Goal: Information Seeking & Learning: Find specific fact

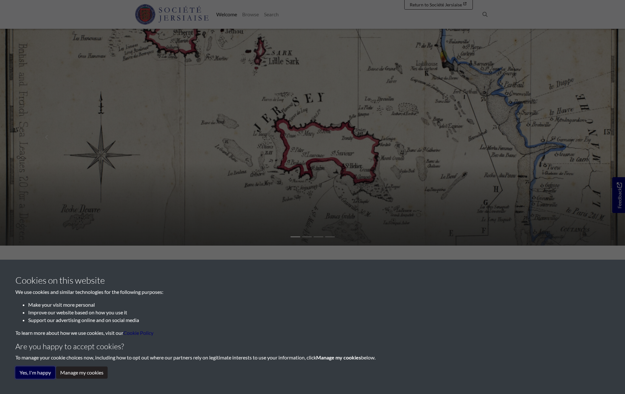
click at [42, 377] on button "Yes, I'm happy" at bounding box center [35, 373] width 40 height 12
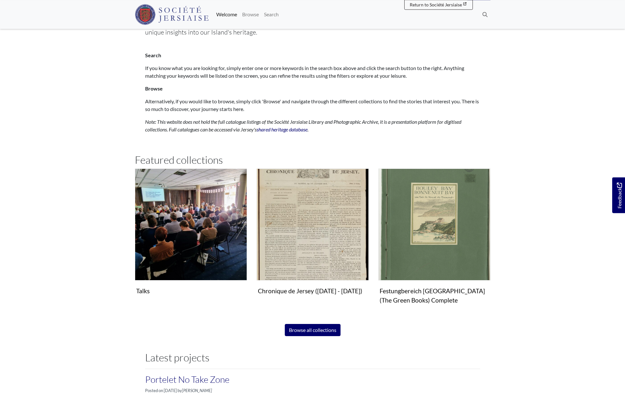
scroll to position [309, 0]
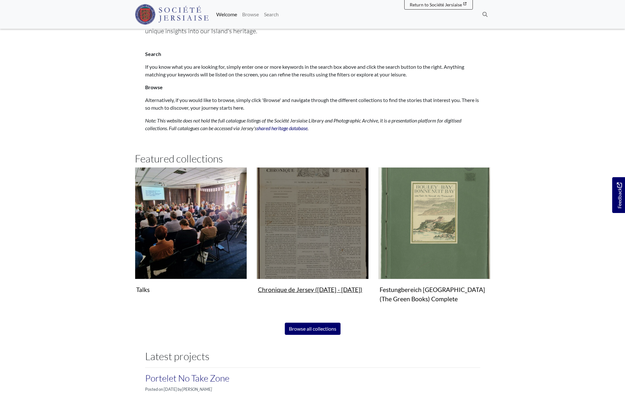
click at [326, 185] on img "Subcollection" at bounding box center [312, 223] width 112 height 112
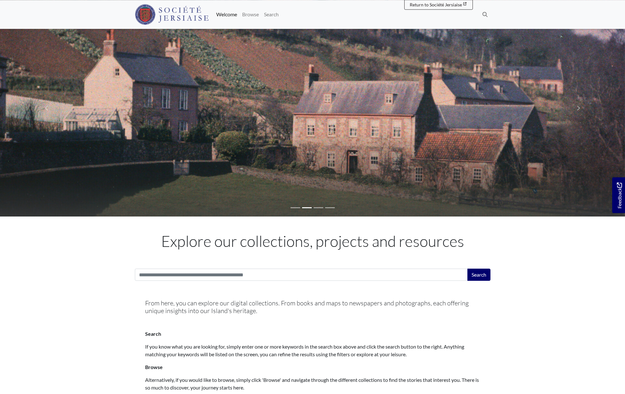
scroll to position [0, 0]
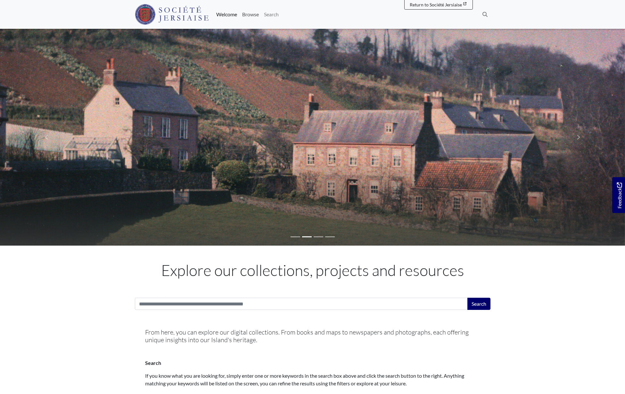
click at [247, 16] on link "Browse" at bounding box center [250, 14] width 22 height 13
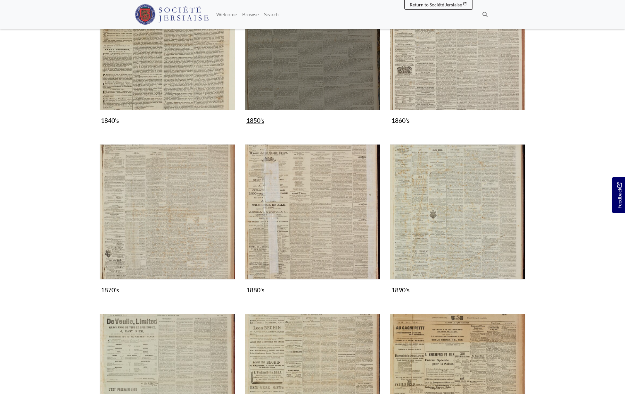
scroll to position [632, 0]
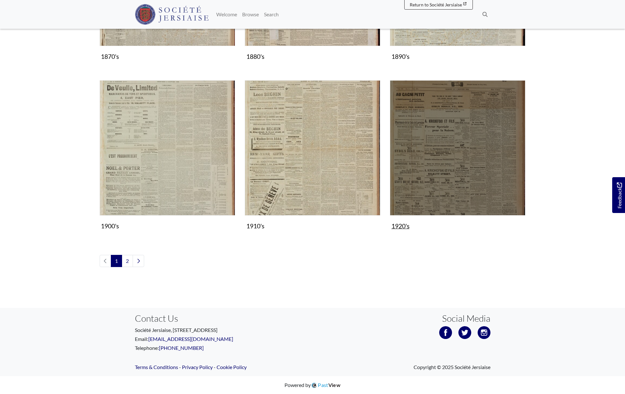
click at [448, 162] on img "Subcollection" at bounding box center [457, 147] width 135 height 135
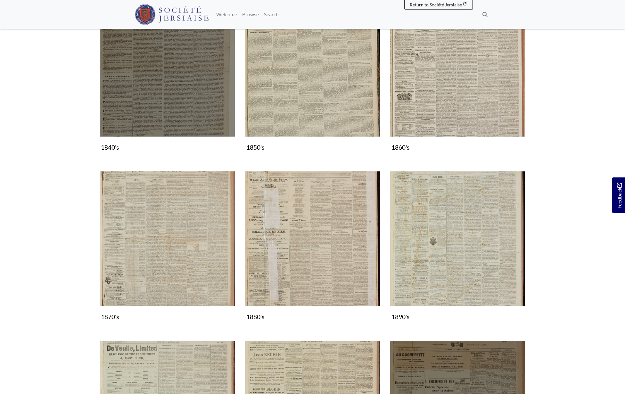
scroll to position [322, 0]
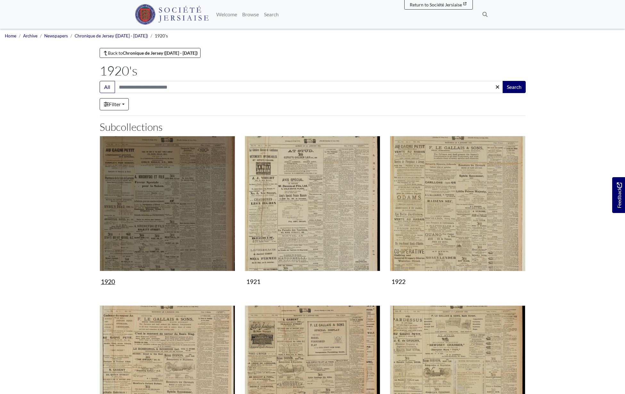
click at [158, 174] on img "Subcollection" at bounding box center [167, 203] width 135 height 135
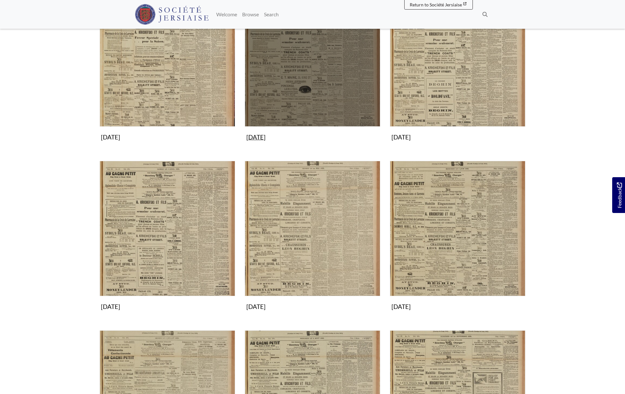
scroll to position [221, 0]
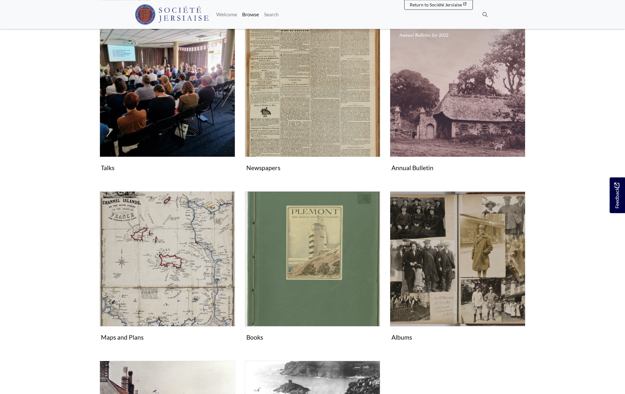
scroll to position [133, 0]
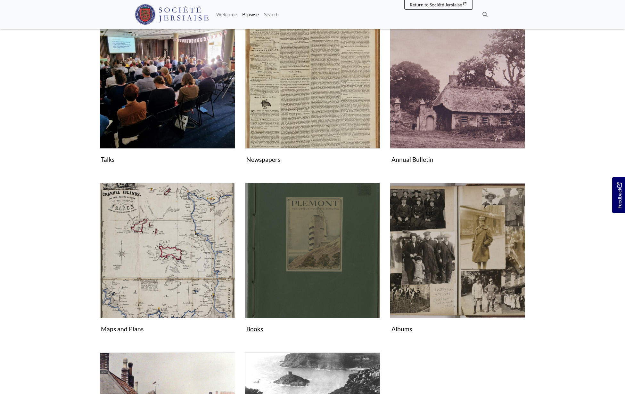
click at [335, 248] on img "Subcollection" at bounding box center [312, 250] width 135 height 135
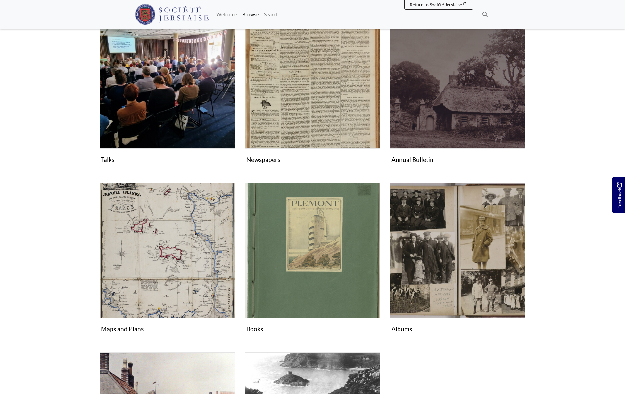
click at [474, 104] on img "Subcollection" at bounding box center [457, 80] width 135 height 135
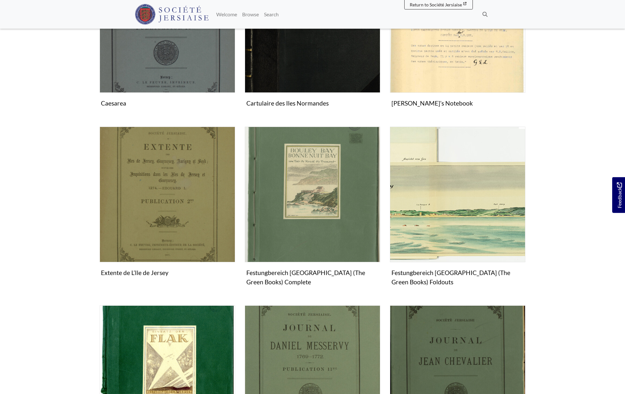
scroll to position [672, 0]
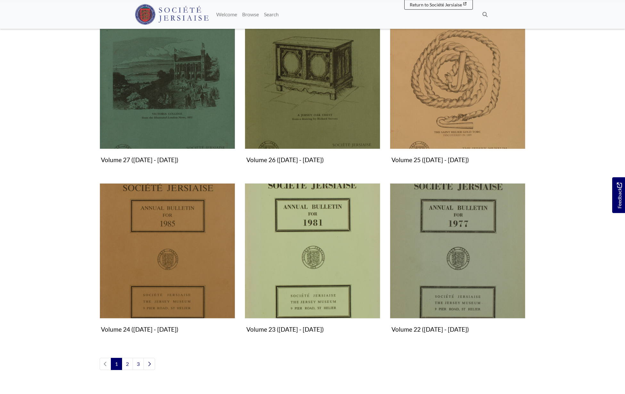
scroll to position [619, 0]
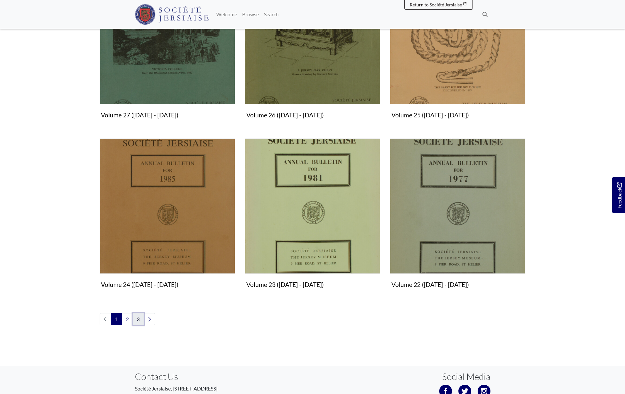
click at [138, 322] on link "3" at bounding box center [138, 319] width 11 height 12
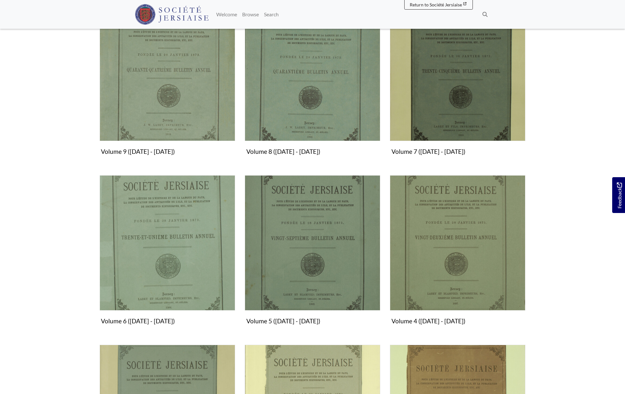
scroll to position [507, 0]
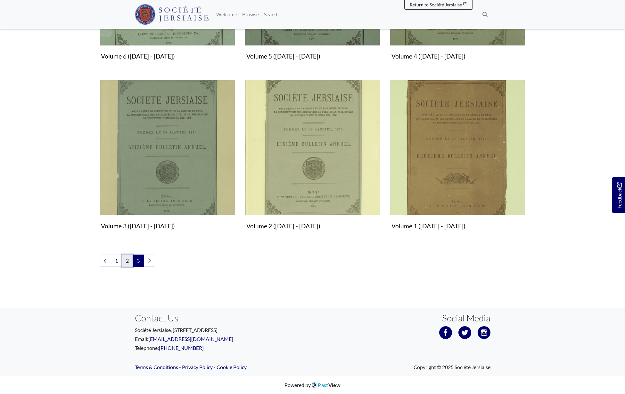
click at [128, 264] on link "2" at bounding box center [127, 261] width 11 height 12
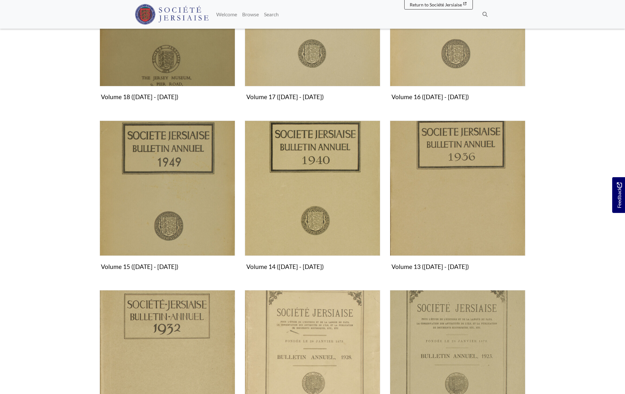
scroll to position [574, 0]
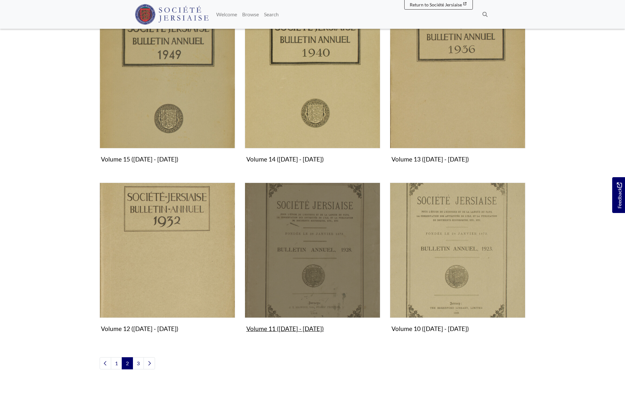
click at [335, 288] on img "Subcollection" at bounding box center [312, 250] width 135 height 135
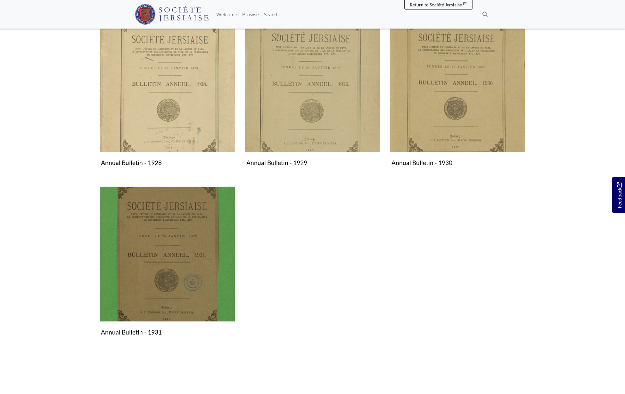
scroll to position [177, 0]
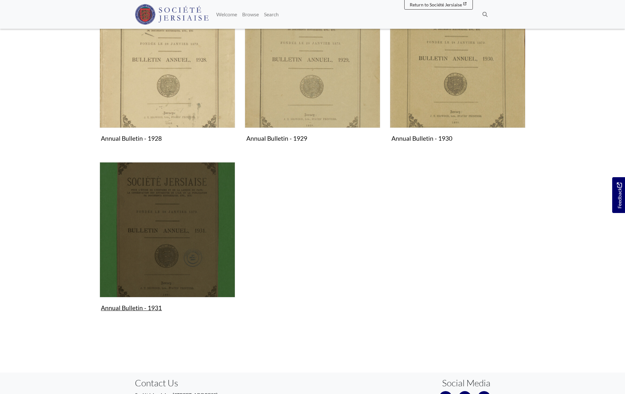
click at [155, 234] on img "Subcollection" at bounding box center [167, 229] width 135 height 135
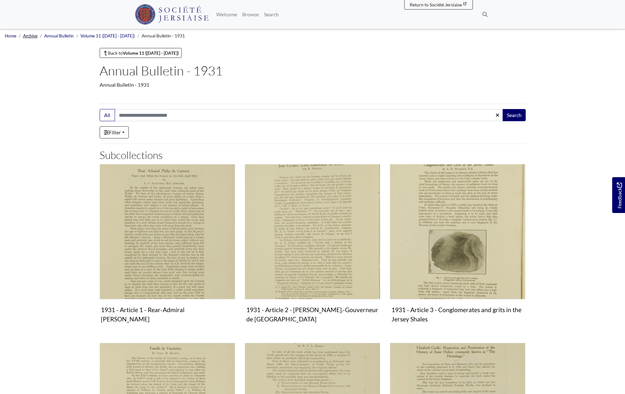
click at [29, 38] on link "Archive" at bounding box center [30, 35] width 14 height 5
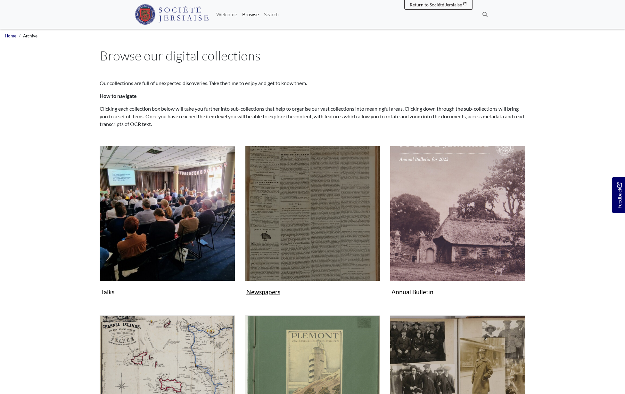
click at [312, 241] on img "Subcollection" at bounding box center [312, 213] width 135 height 135
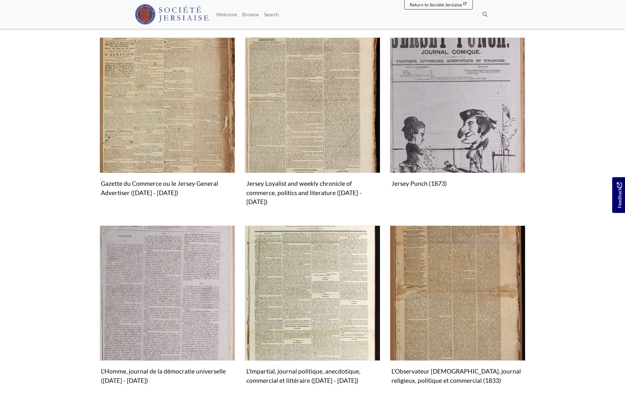
scroll to position [663, 0]
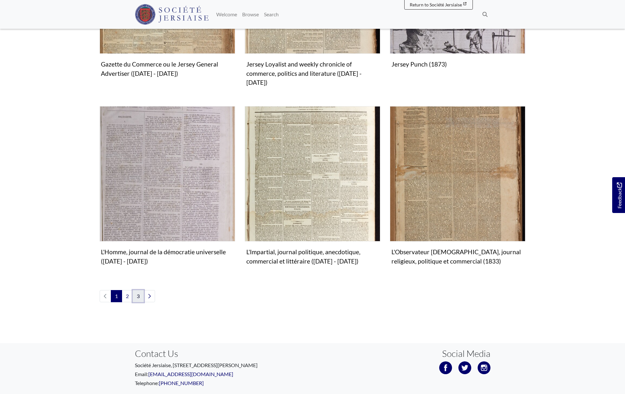
click at [139, 290] on link "3" at bounding box center [138, 296] width 11 height 12
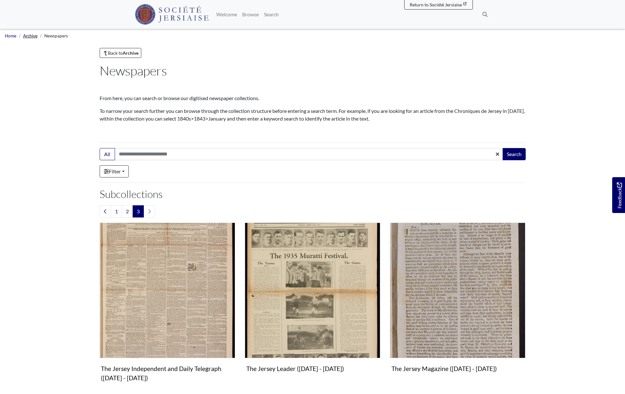
click at [31, 36] on link "Archive" at bounding box center [30, 35] width 14 height 5
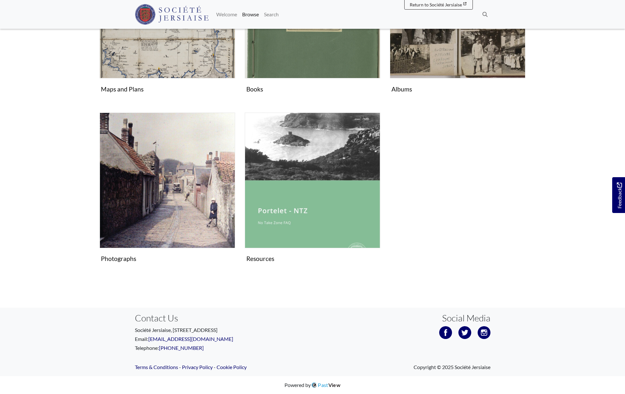
scroll to position [108, 0]
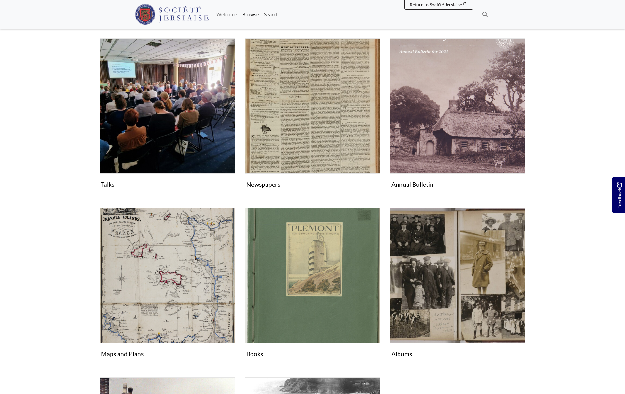
click at [273, 15] on link "Search" at bounding box center [271, 14] width 20 height 13
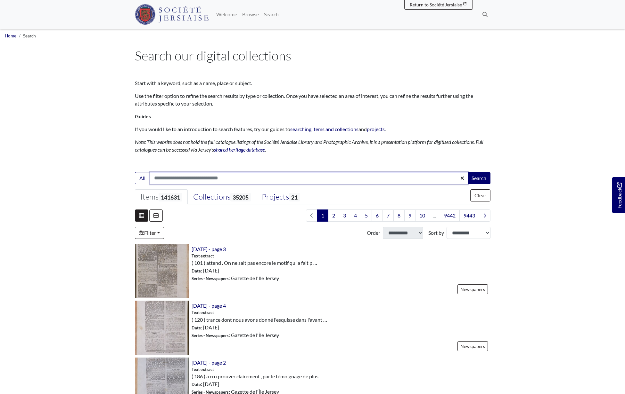
click at [167, 177] on input "Search:" at bounding box center [309, 178] width 318 height 12
type input "*******"
click at [467, 172] on button "Search" at bounding box center [478, 178] width 23 height 12
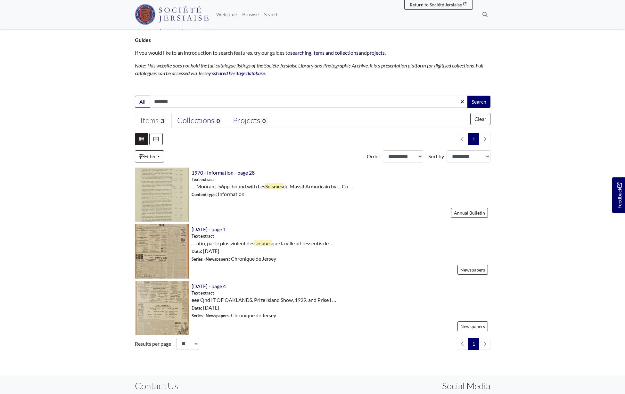
scroll to position [56, 0]
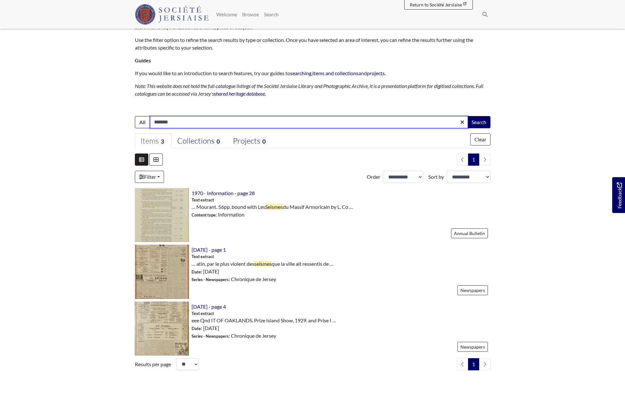
click at [176, 123] on input "*******" at bounding box center [309, 122] width 318 height 12
type input "**********"
click at [467, 116] on button "Search" at bounding box center [478, 122] width 23 height 12
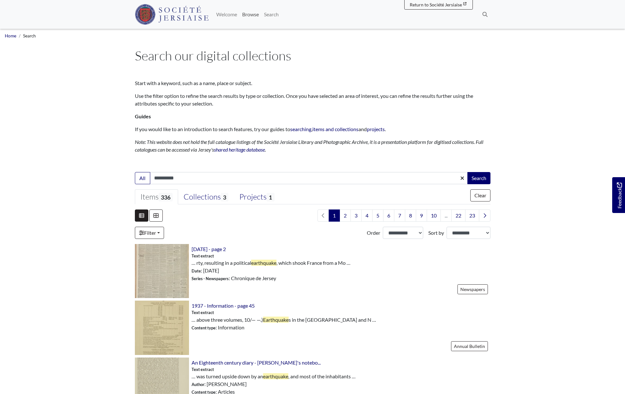
click at [247, 15] on link "Browse" at bounding box center [250, 14] width 22 height 13
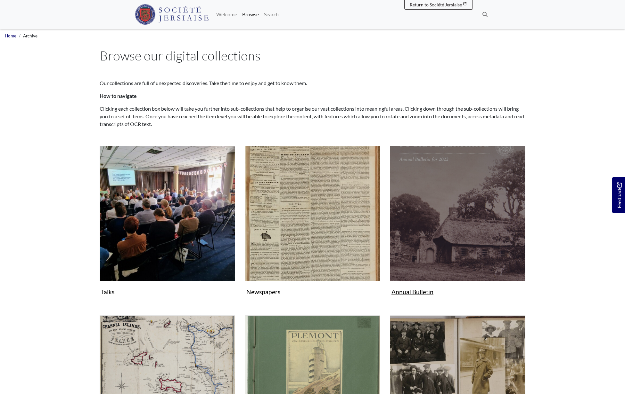
click at [446, 197] on img "Subcollection" at bounding box center [457, 213] width 135 height 135
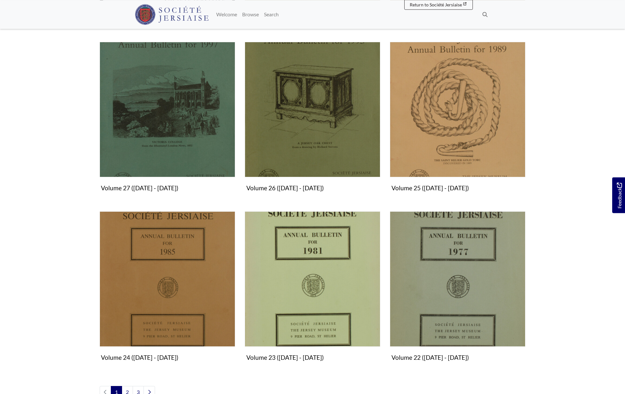
scroll to position [677, 0]
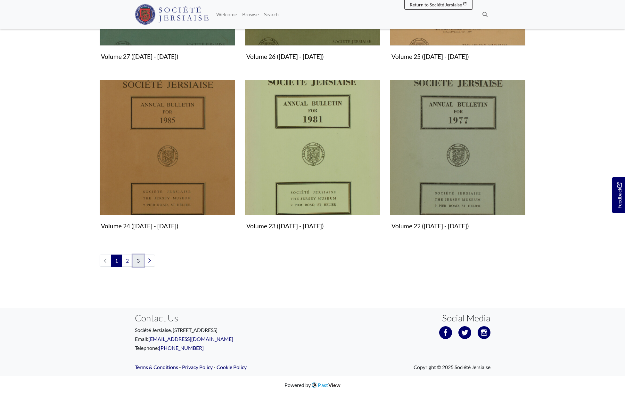
click at [137, 263] on link "3" at bounding box center [138, 261] width 11 height 12
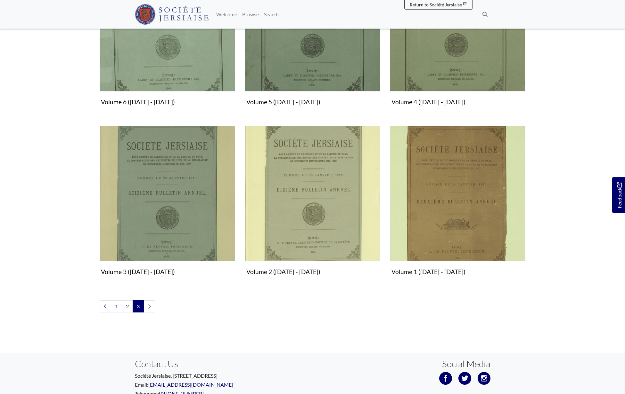
scroll to position [463, 0]
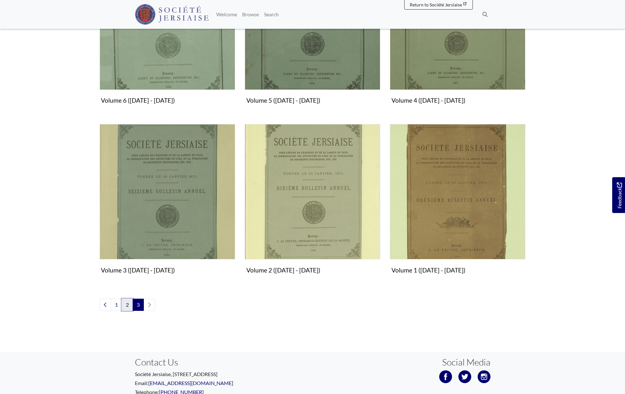
click at [127, 305] on link "2" at bounding box center [127, 305] width 11 height 12
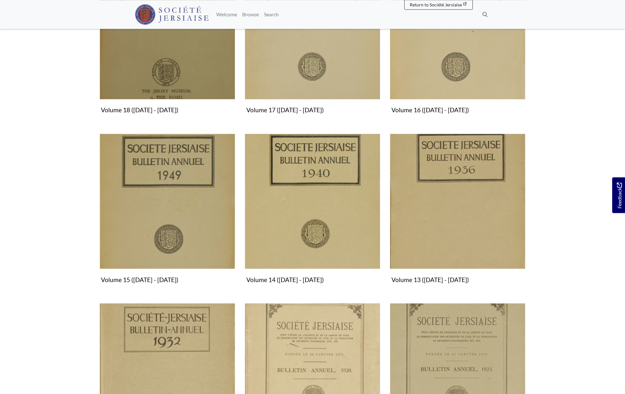
scroll to position [619, 0]
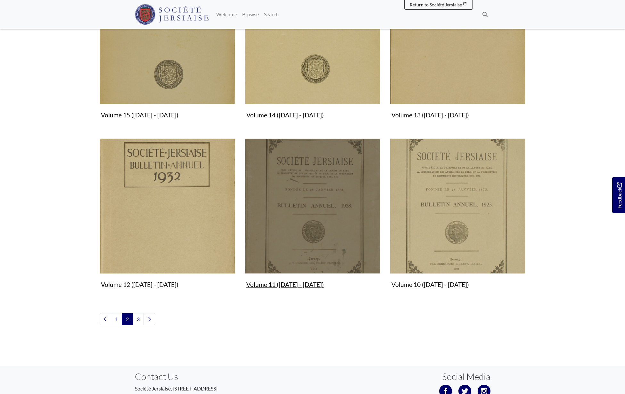
click at [310, 261] on img "Subcollection" at bounding box center [312, 206] width 135 height 135
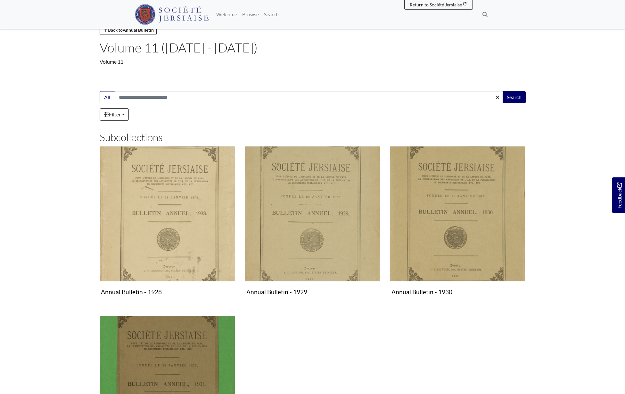
scroll to position [177, 0]
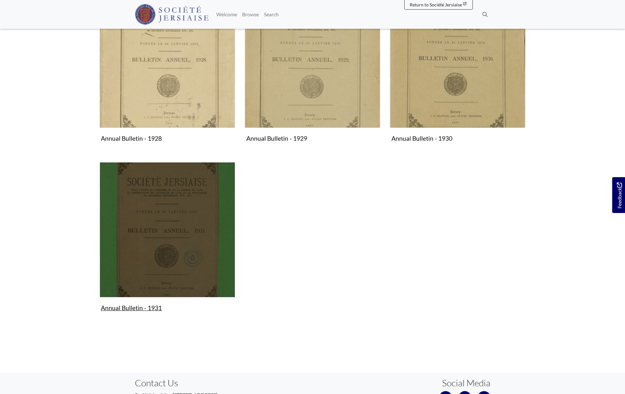
click at [176, 240] on img "Subcollection" at bounding box center [167, 229] width 135 height 135
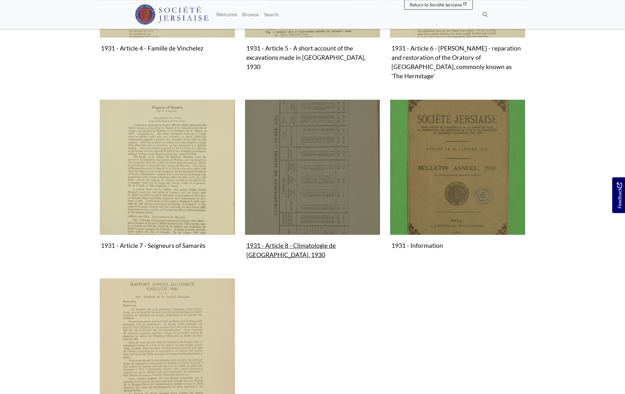
scroll to position [442, 0]
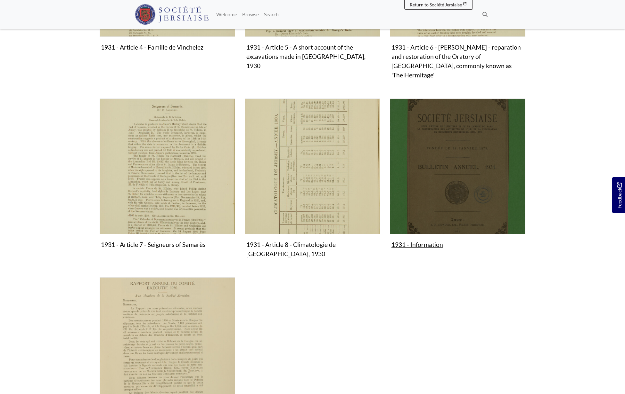
click at [500, 176] on img "Subcollection" at bounding box center [457, 166] width 135 height 135
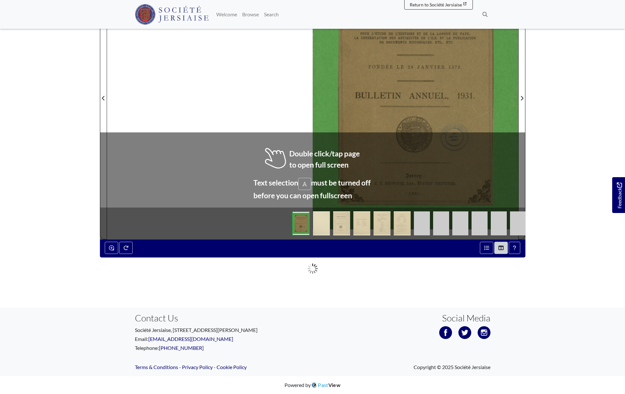
scroll to position [90, 0]
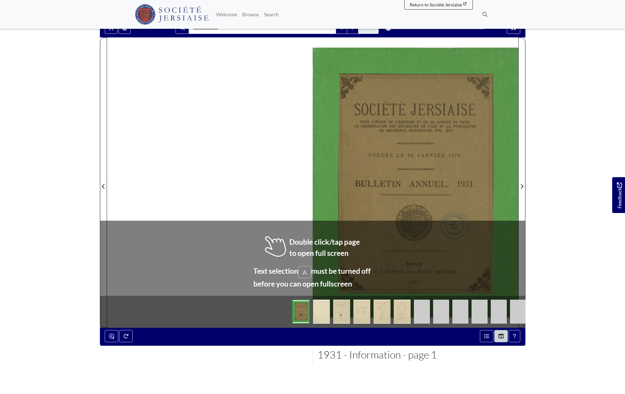
click at [325, 315] on img at bounding box center [321, 312] width 17 height 24
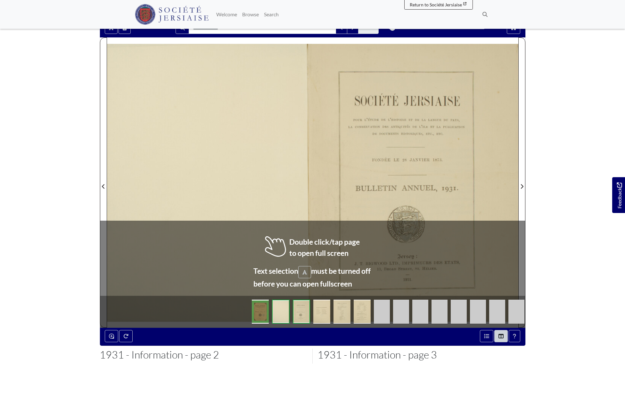
click at [298, 315] on img at bounding box center [301, 312] width 17 height 24
click at [321, 317] on img at bounding box center [321, 312] width 17 height 24
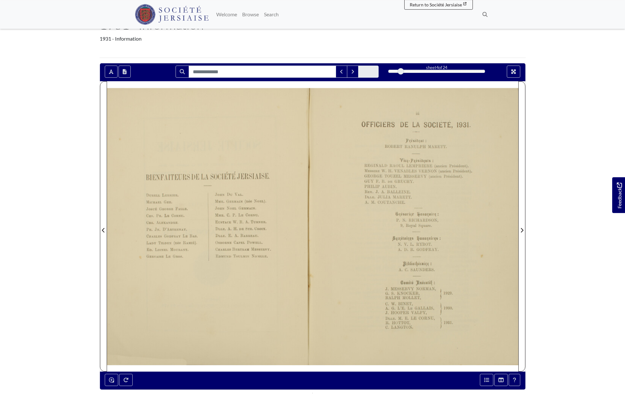
scroll to position [46, 0]
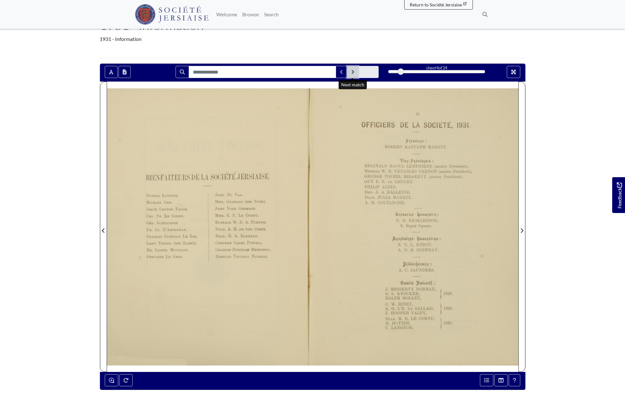
click at [352, 71] on icon "Next Match" at bounding box center [352, 71] width 3 height 5
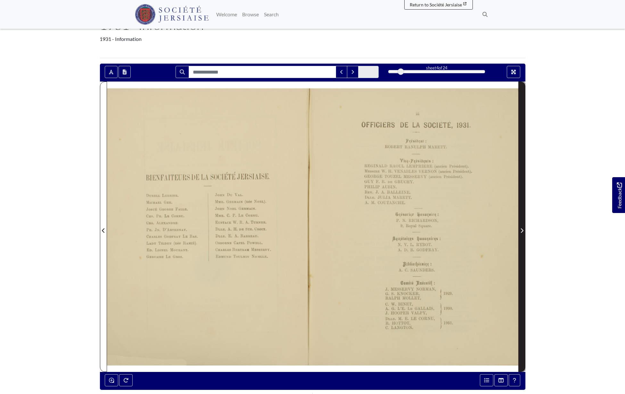
click at [522, 229] on icon "Next Page" at bounding box center [521, 230] width 3 height 5
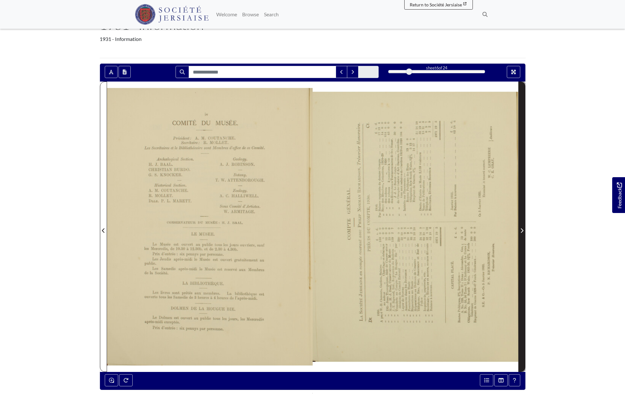
click at [522, 229] on icon "Next Page" at bounding box center [521, 230] width 3 height 5
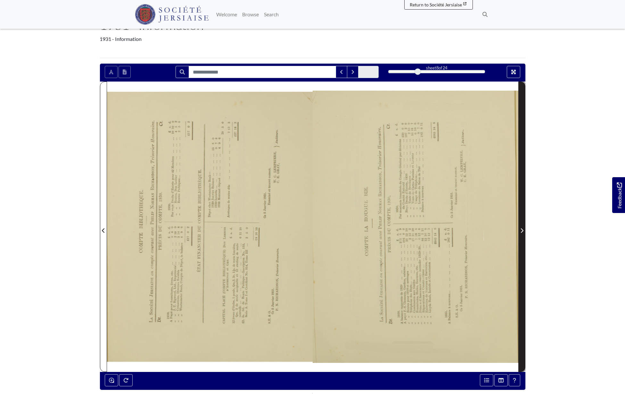
click at [522, 229] on icon "Next Page" at bounding box center [521, 230] width 3 height 5
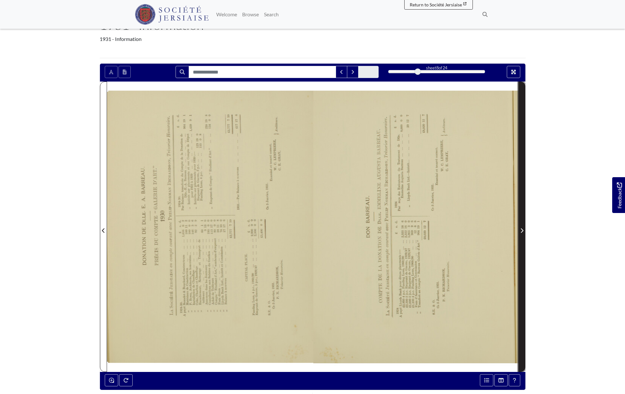
click at [522, 229] on icon "Next Page" at bounding box center [521, 230] width 3 height 5
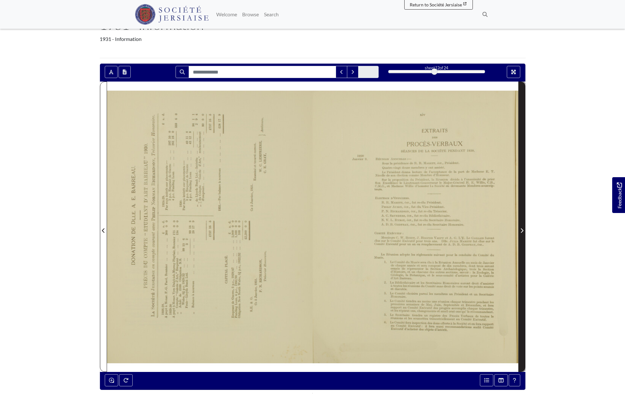
click at [522, 229] on icon "Next Page" at bounding box center [521, 230] width 3 height 5
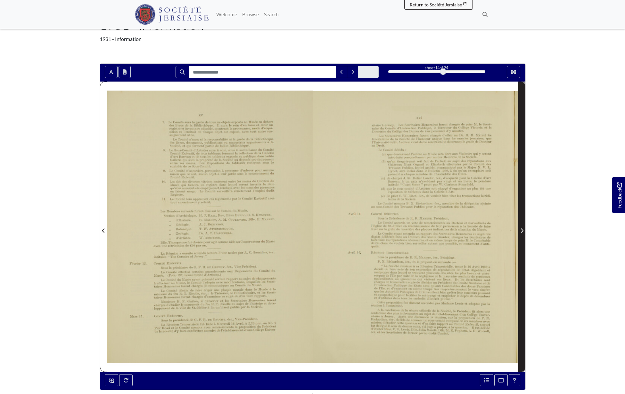
click at [522, 229] on icon "Next Page" at bounding box center [521, 230] width 3 height 5
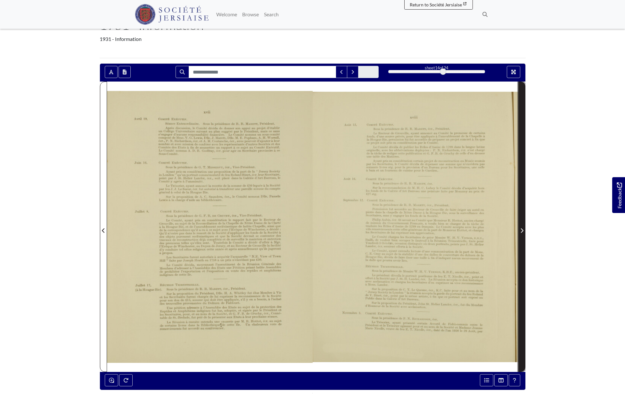
click at [522, 229] on icon "Next Page" at bounding box center [521, 230] width 3 height 5
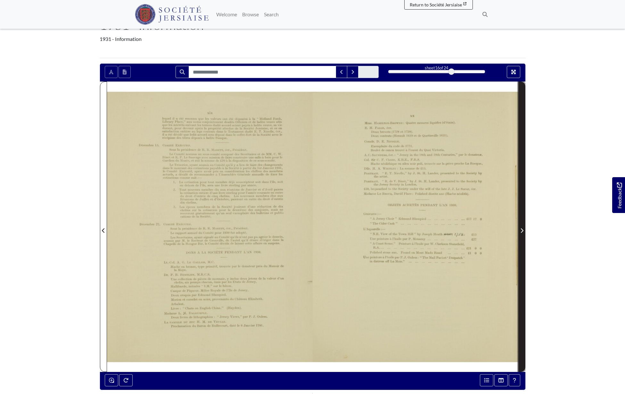
click at [522, 229] on icon "Next Page" at bounding box center [521, 230] width 3 height 5
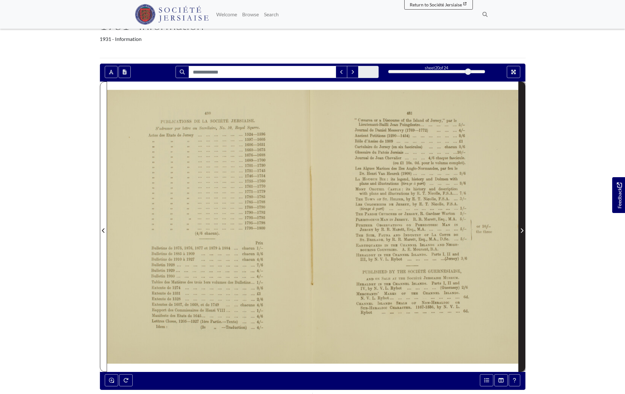
click at [523, 230] on icon "Next Page" at bounding box center [521, 230] width 3 height 5
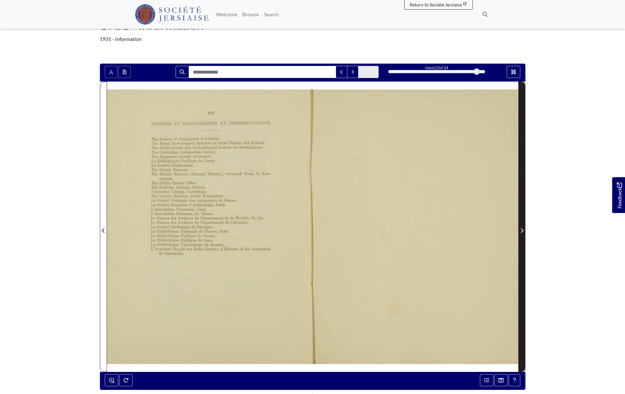
click at [523, 230] on icon "Next Page" at bounding box center [521, 230] width 3 height 5
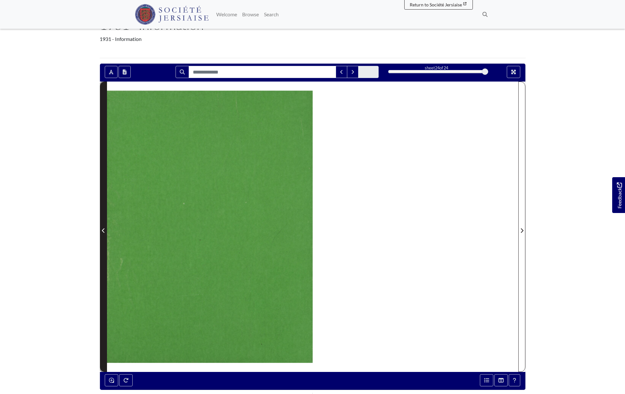
click at [103, 231] on icon "Previous Page" at bounding box center [103, 230] width 3 height 5
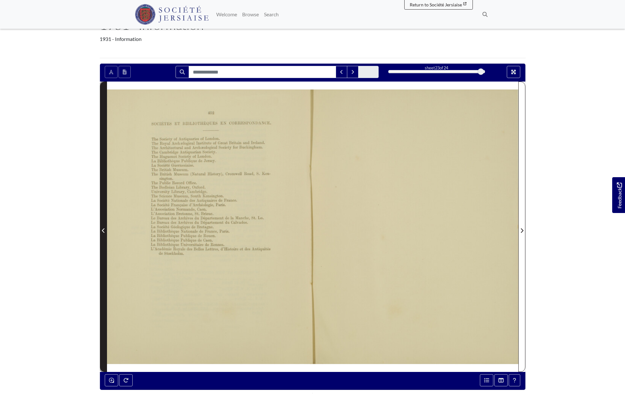
click at [103, 231] on icon "Previous Page" at bounding box center [103, 230] width 3 height 5
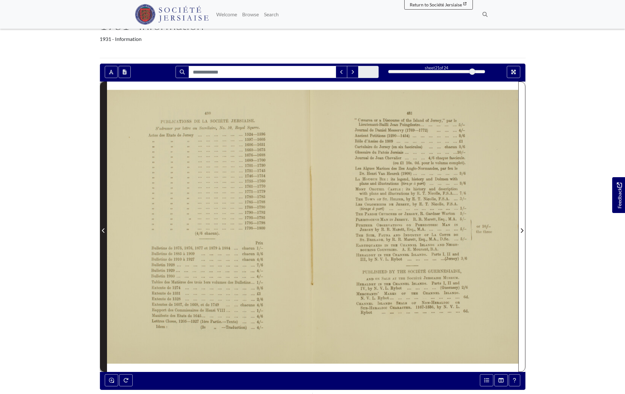
click at [103, 231] on icon "Previous Page" at bounding box center [103, 230] width 3 height 5
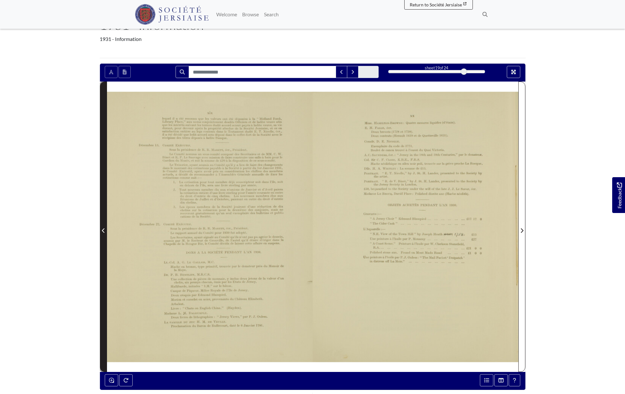
click at [103, 231] on icon "Previous Page" at bounding box center [103, 230] width 3 height 5
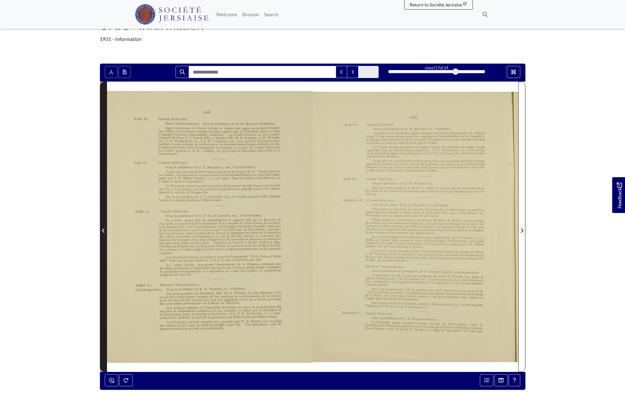
click at [103, 231] on icon "Previous Page" at bounding box center [103, 230] width 3 height 5
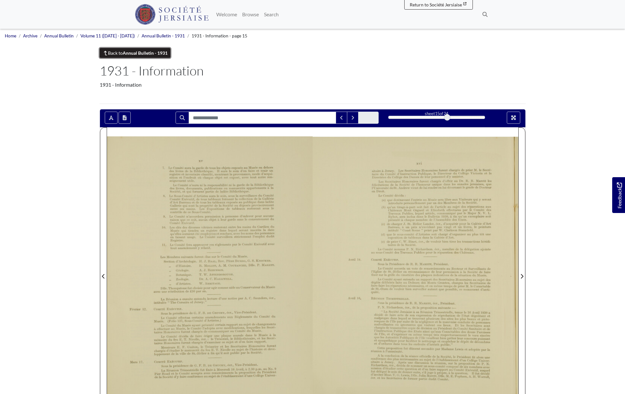
click at [116, 51] on link "Back to Annual Bulletin - 1931" at bounding box center [135, 53] width 71 height 10
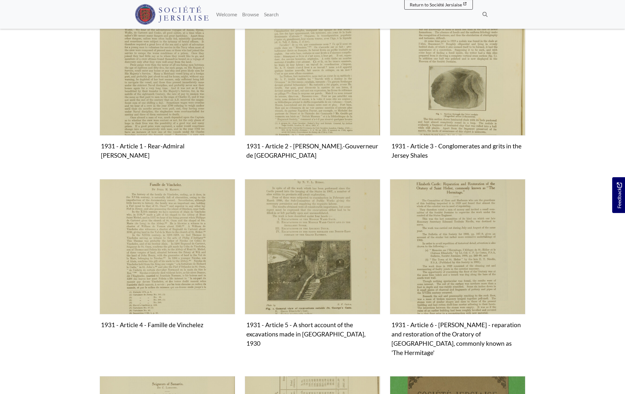
scroll to position [177, 0]
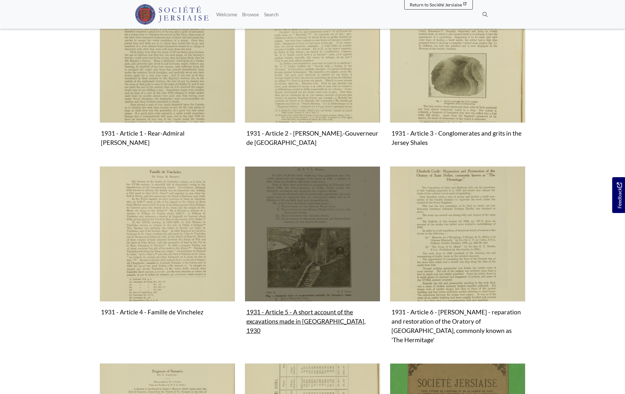
click at [306, 213] on img "Subcollection" at bounding box center [312, 233] width 135 height 135
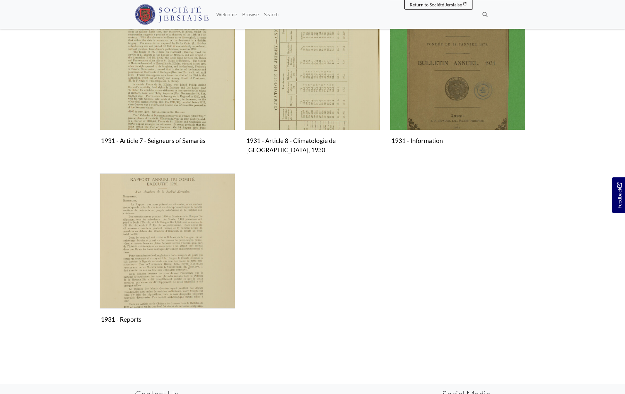
scroll to position [574, 0]
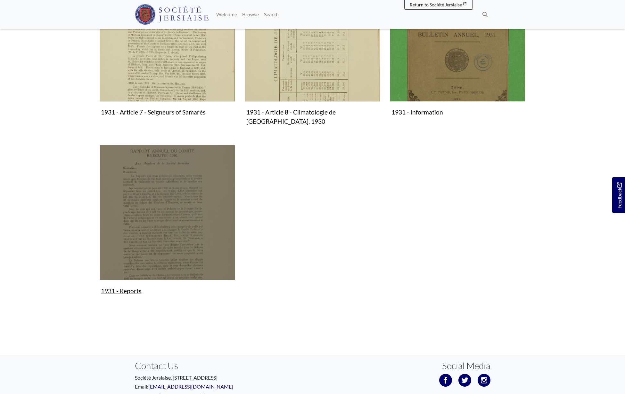
click at [161, 190] on img "Subcollection" at bounding box center [167, 212] width 135 height 135
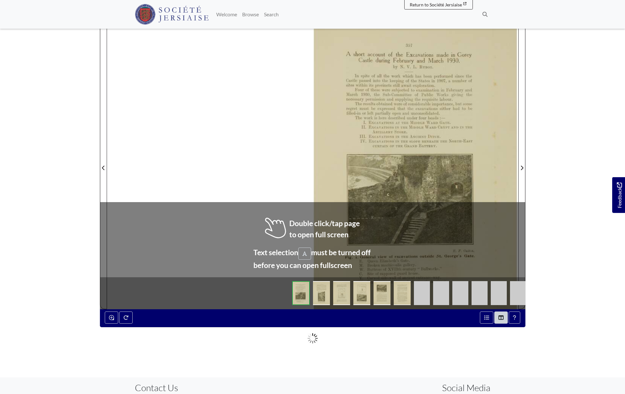
scroll to position [133, 0]
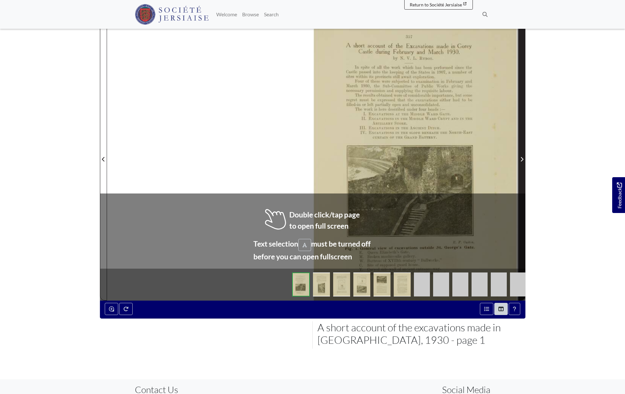
click at [522, 162] on span "Next Page" at bounding box center [521, 160] width 6 height 8
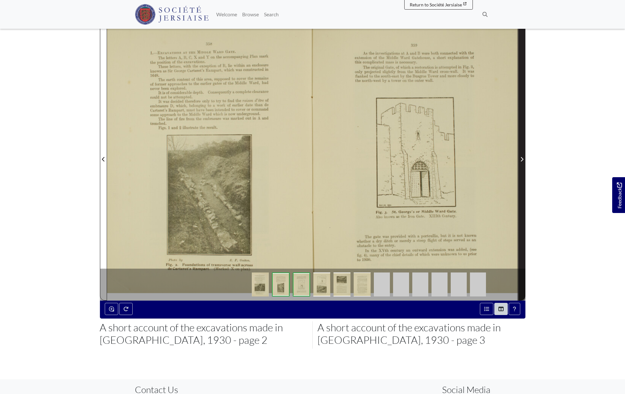
click at [522, 162] on span "Next Page" at bounding box center [521, 160] width 6 height 8
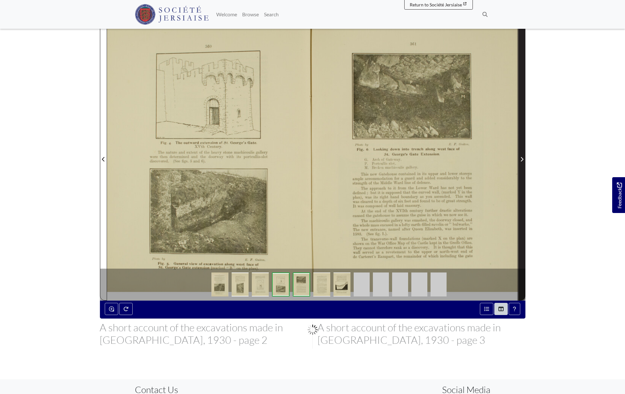
click at [522, 162] on span "Next Page" at bounding box center [521, 160] width 6 height 8
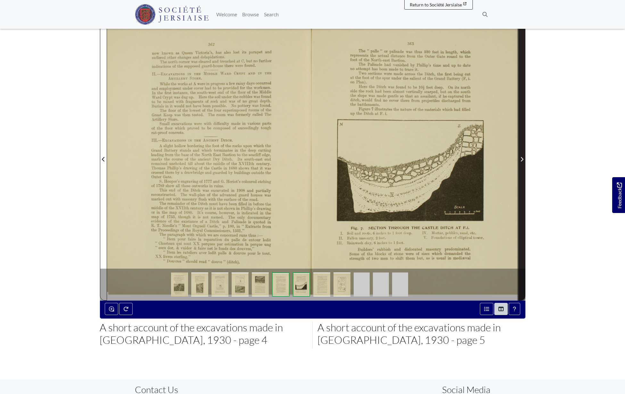
click at [522, 162] on span "Next Page" at bounding box center [521, 160] width 6 height 8
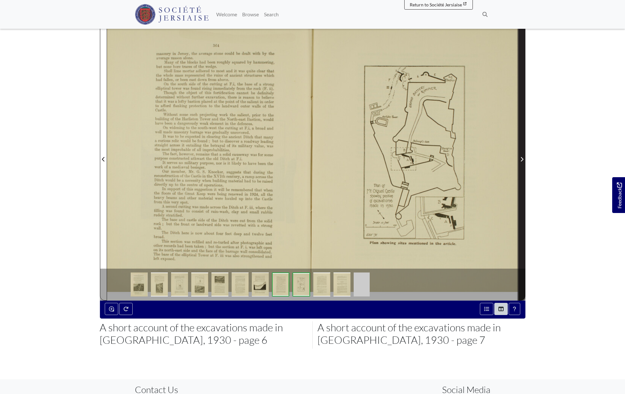
click at [522, 162] on span "Next Page" at bounding box center [521, 160] width 6 height 8
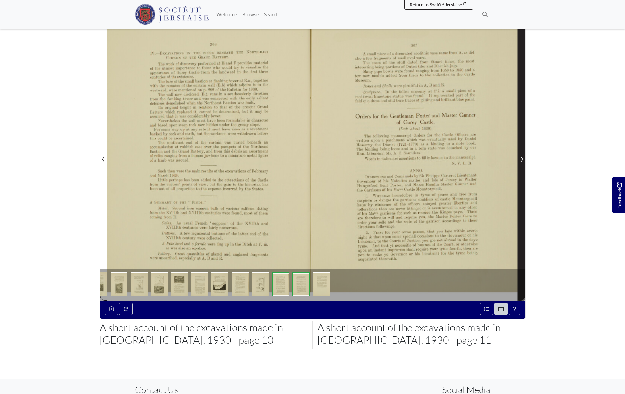
click at [522, 162] on icon "Next Page" at bounding box center [521, 159] width 3 height 5
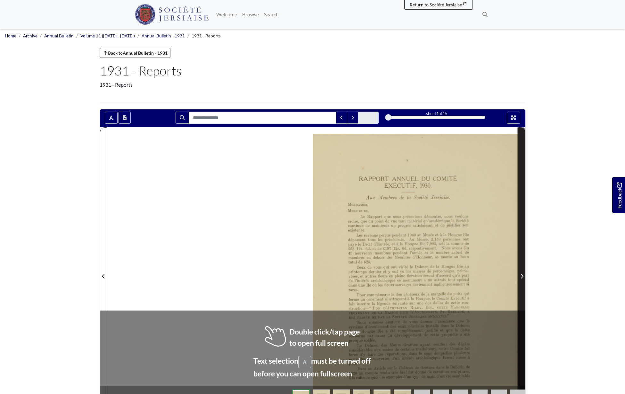
click at [523, 279] on span "Next Page" at bounding box center [521, 277] width 6 height 8
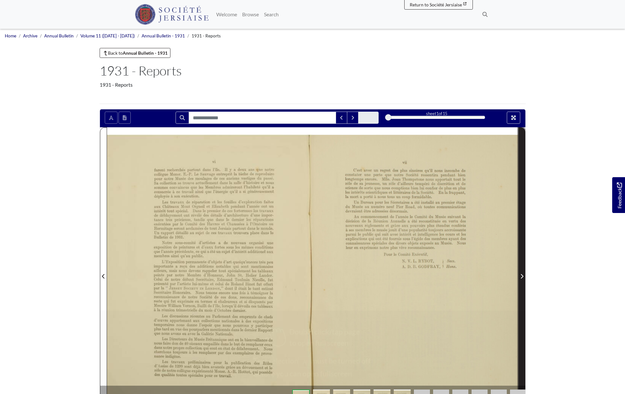
click at [523, 279] on icon "Next Page" at bounding box center [521, 276] width 3 height 5
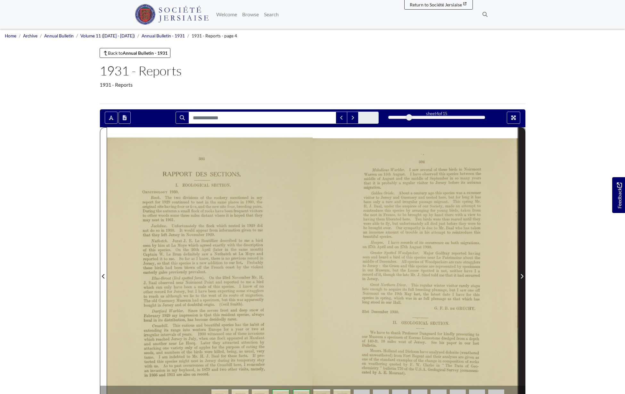
click at [523, 279] on icon "Next Page" at bounding box center [521, 276] width 3 height 5
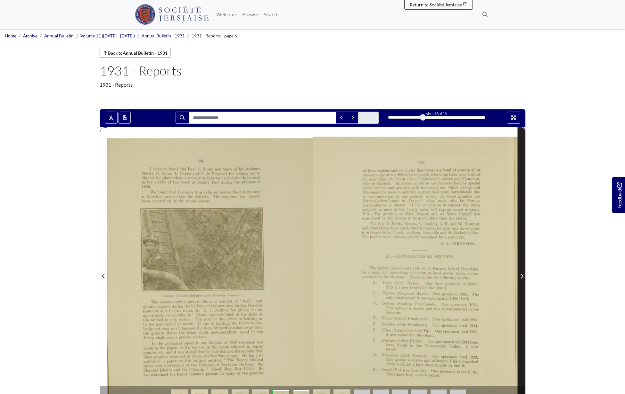
click at [523, 279] on icon "Next Page" at bounding box center [521, 276] width 3 height 5
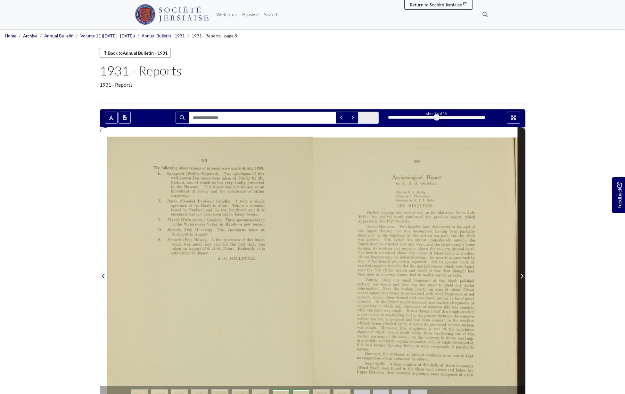
click at [523, 279] on icon "Next Page" at bounding box center [521, 276] width 3 height 5
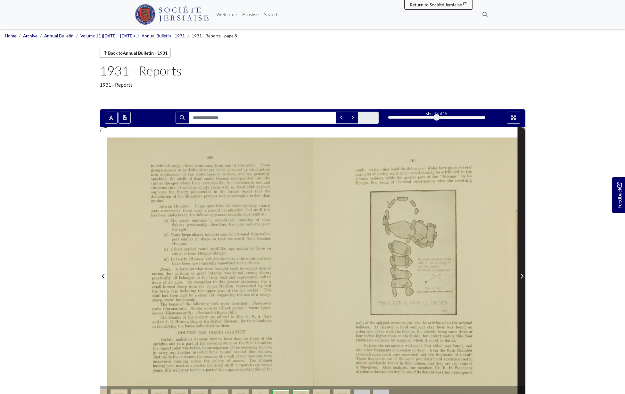
click at [523, 279] on icon "Next Page" at bounding box center [521, 276] width 3 height 5
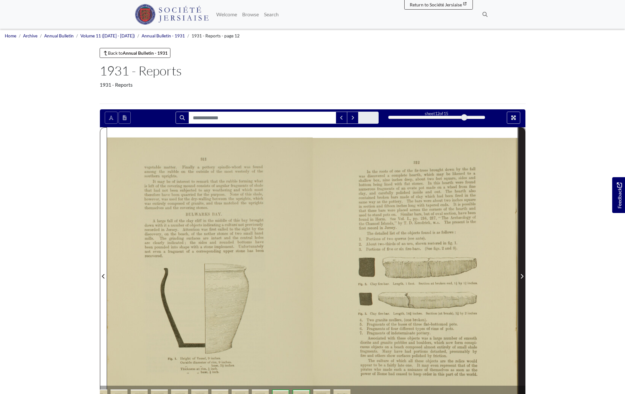
click at [523, 279] on icon "Next Page" at bounding box center [521, 276] width 3 height 5
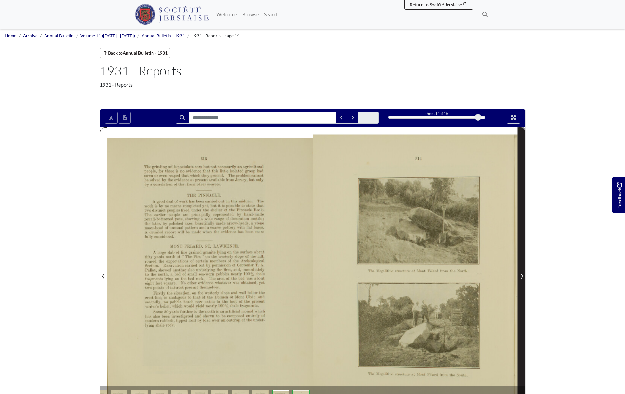
click at [523, 279] on icon "Next Page" at bounding box center [521, 276] width 3 height 5
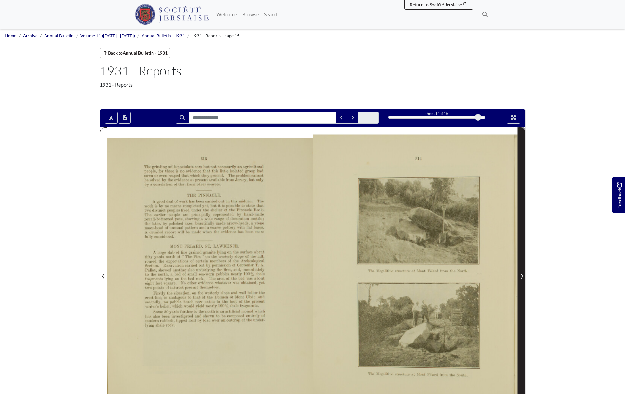
click at [523, 278] on icon "Next Page" at bounding box center [521, 276] width 3 height 5
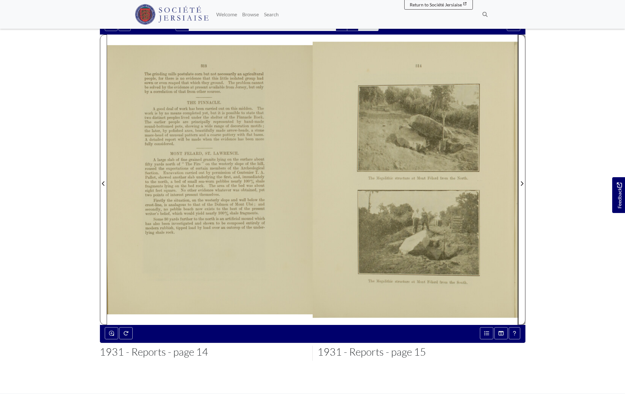
scroll to position [133, 0]
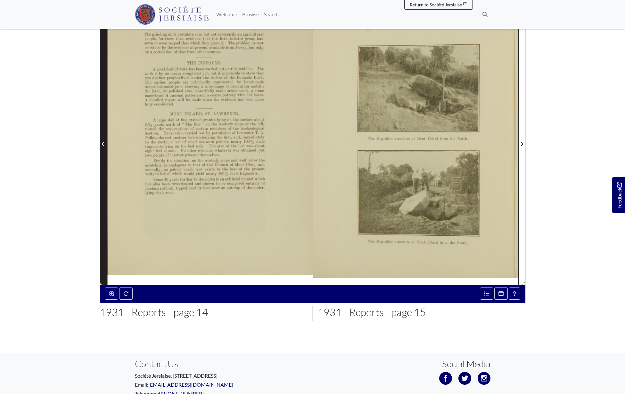
click at [101, 144] on span "Previous Page" at bounding box center [103, 144] width 6 height 8
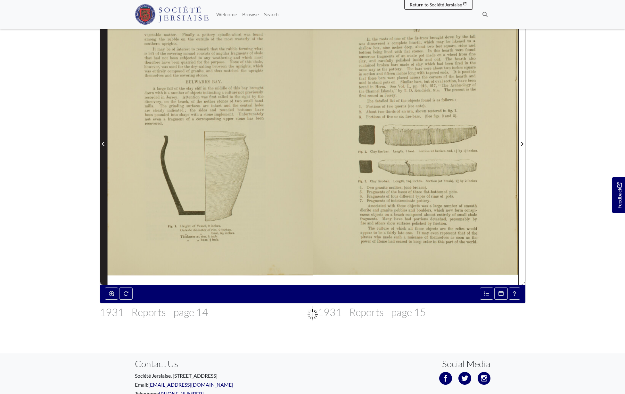
click at [101, 144] on span "Previous Page" at bounding box center [103, 144] width 6 height 8
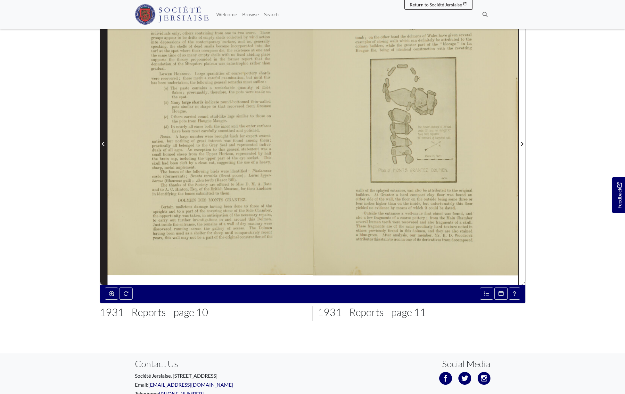
click at [101, 144] on span "Previous Page" at bounding box center [103, 144] width 6 height 8
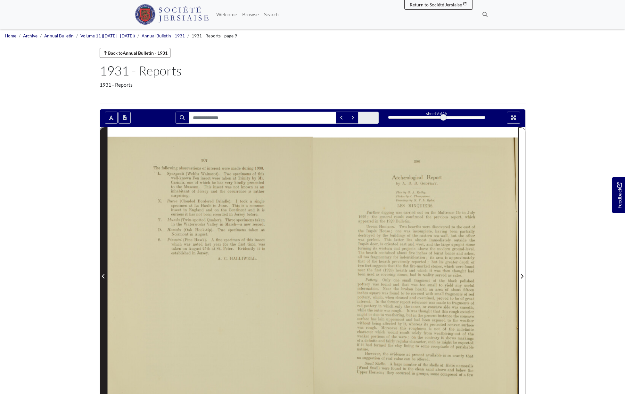
click at [103, 277] on icon "Previous Page" at bounding box center [103, 276] width 3 height 5
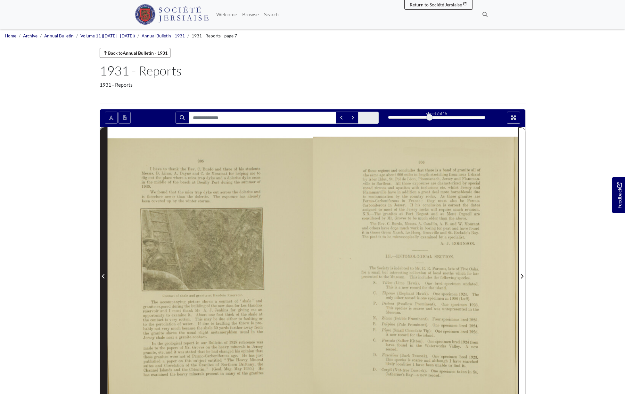
click at [103, 277] on icon "Previous Page" at bounding box center [103, 276] width 3 height 5
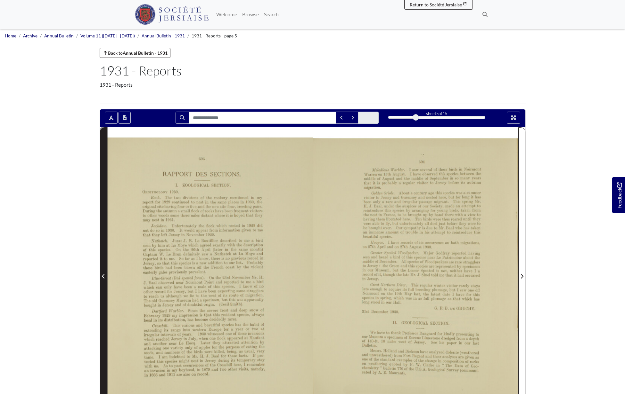
click at [103, 277] on icon "Previous Page" at bounding box center [103, 276] width 3 height 5
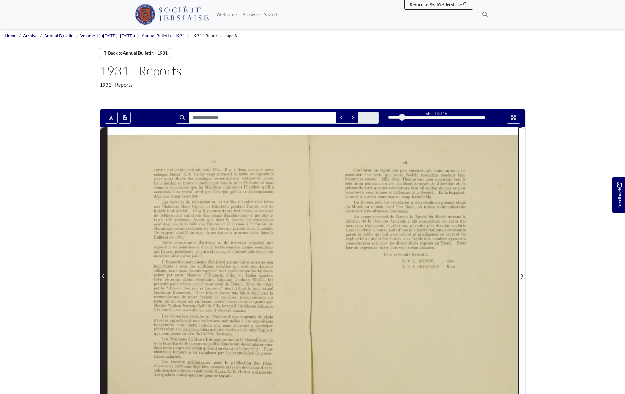
click at [103, 276] on icon "Previous Page" at bounding box center [103, 276] width 3 height 5
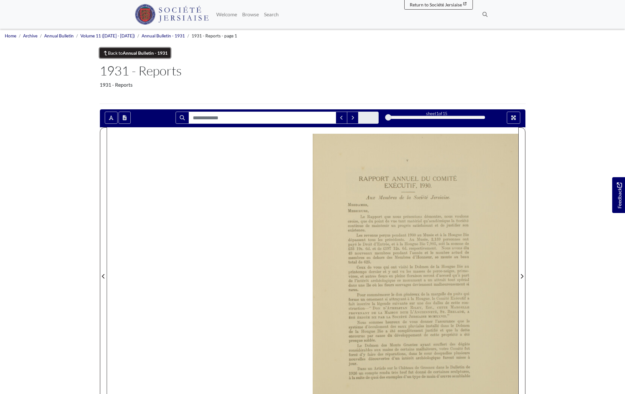
click at [128, 55] on strong "Annual Bulletin - 1931" at bounding box center [145, 52] width 45 height 5
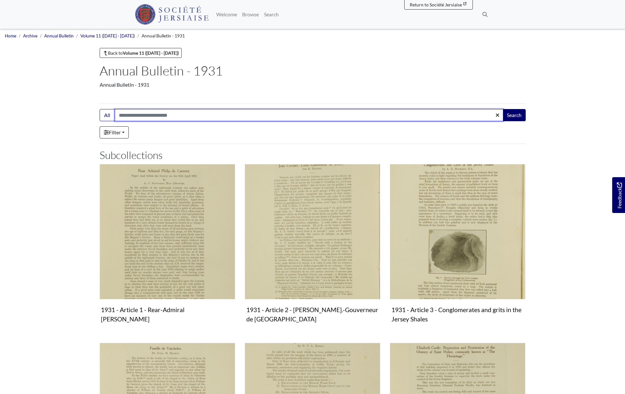
click at [139, 117] on input "Search:" at bounding box center [309, 115] width 388 height 12
type input "**********"
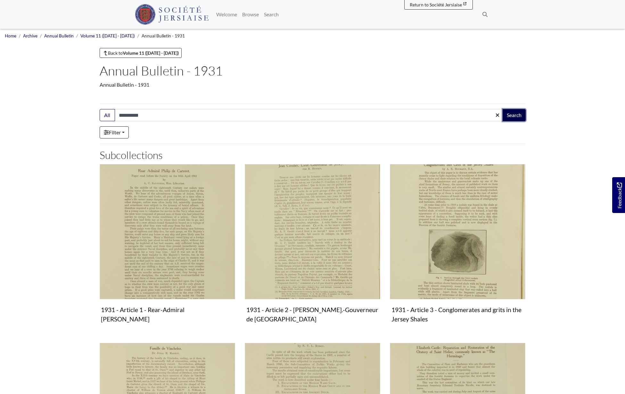
click at [512, 118] on button "Search" at bounding box center [513, 115] width 23 height 12
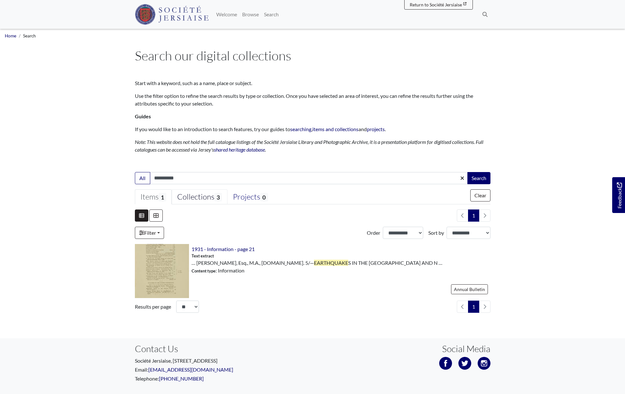
click at [195, 194] on div "Collections 3" at bounding box center [199, 197] width 45 height 10
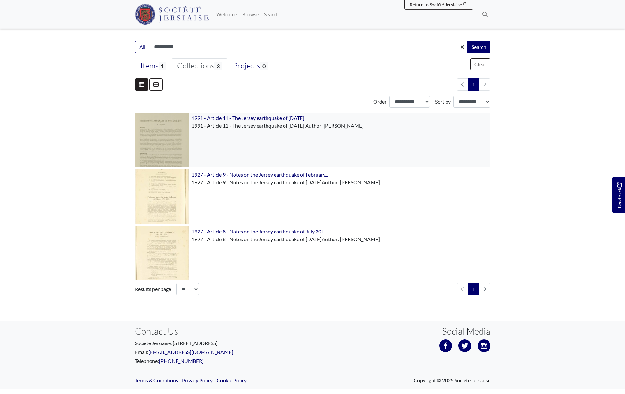
scroll to position [133, 0]
